Goal: Transaction & Acquisition: Purchase product/service

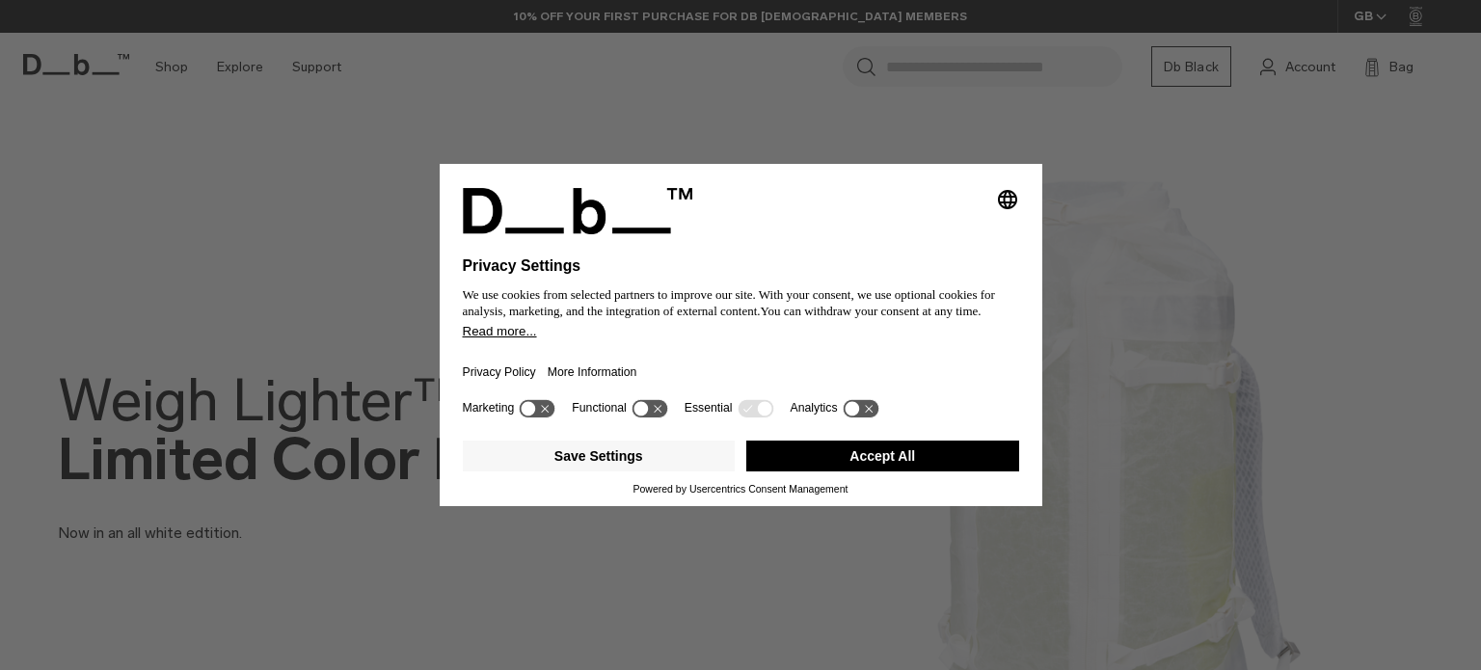
click at [908, 466] on button "Accept All" at bounding box center [882, 456] width 273 height 31
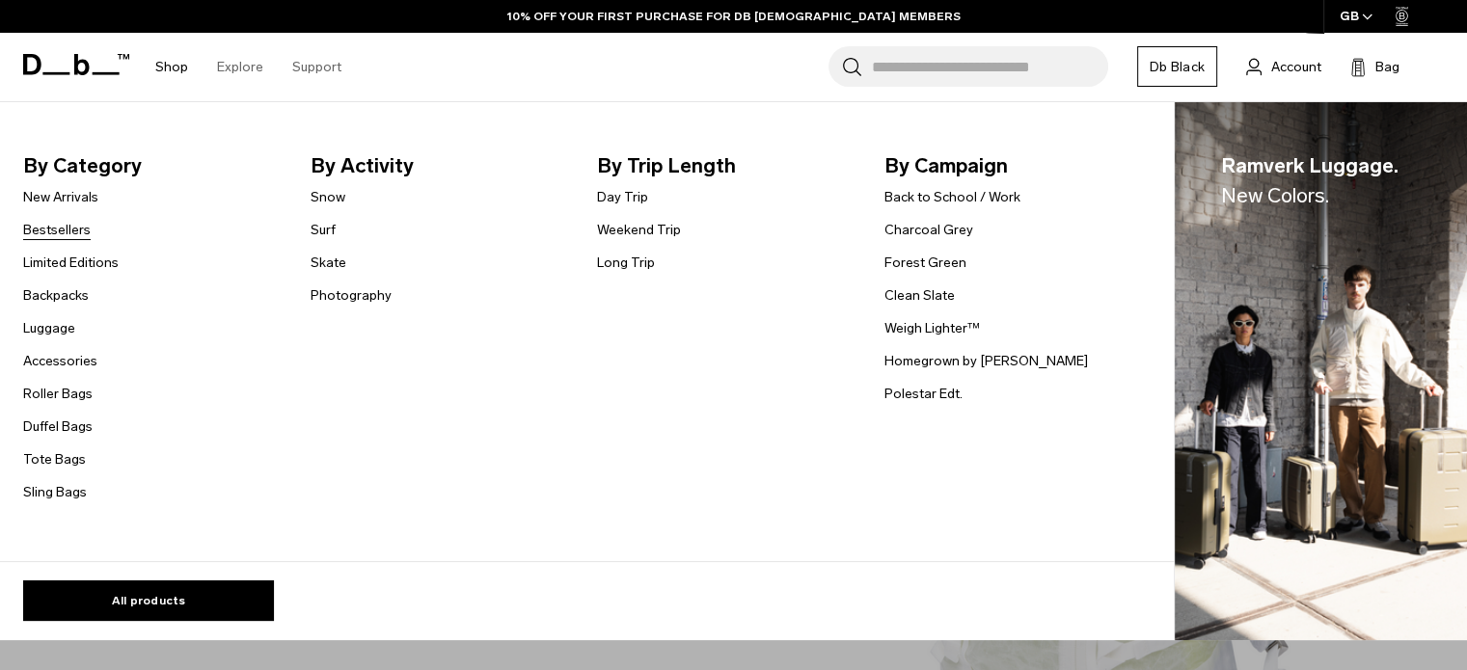
click at [69, 231] on link "Bestsellers" at bounding box center [57, 230] width 68 height 20
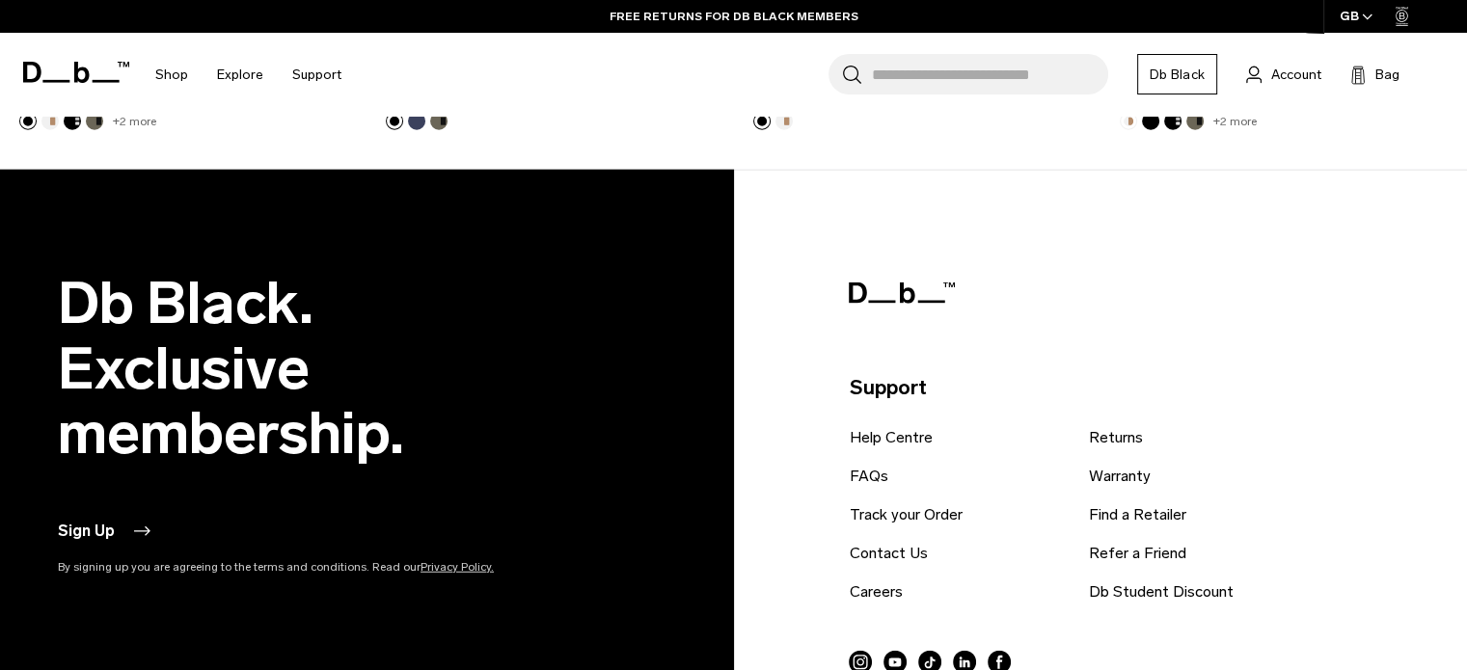
scroll to position [5015, 0]
